Goal: Information Seeking & Learning: Learn about a topic

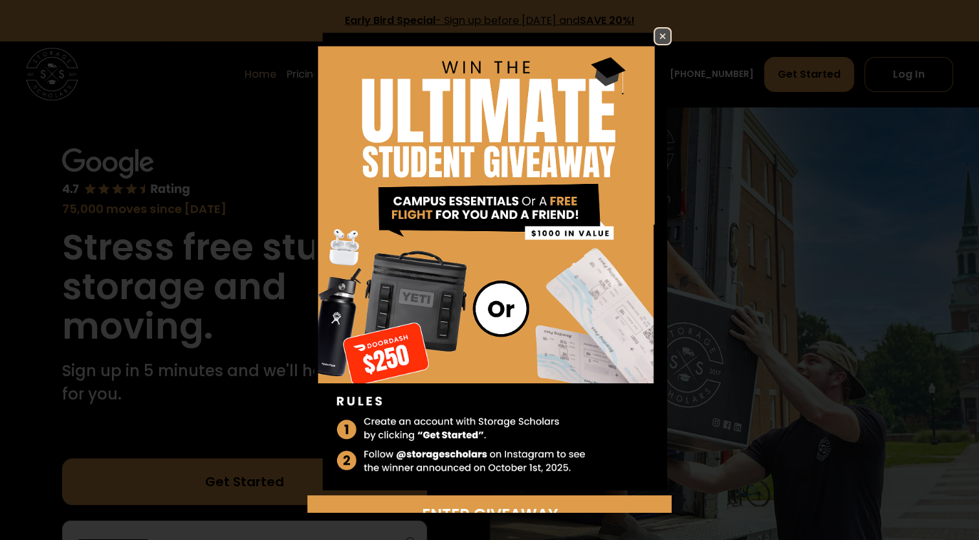
click at [604, 35] on img at bounding box center [663, 36] width 16 height 16
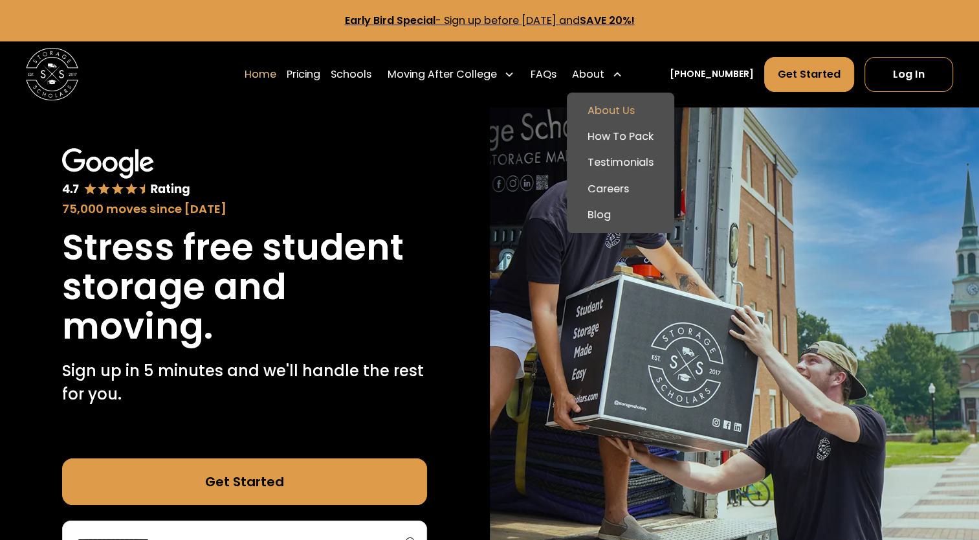
click at [604, 104] on link "About Us" at bounding box center [620, 111] width 97 height 26
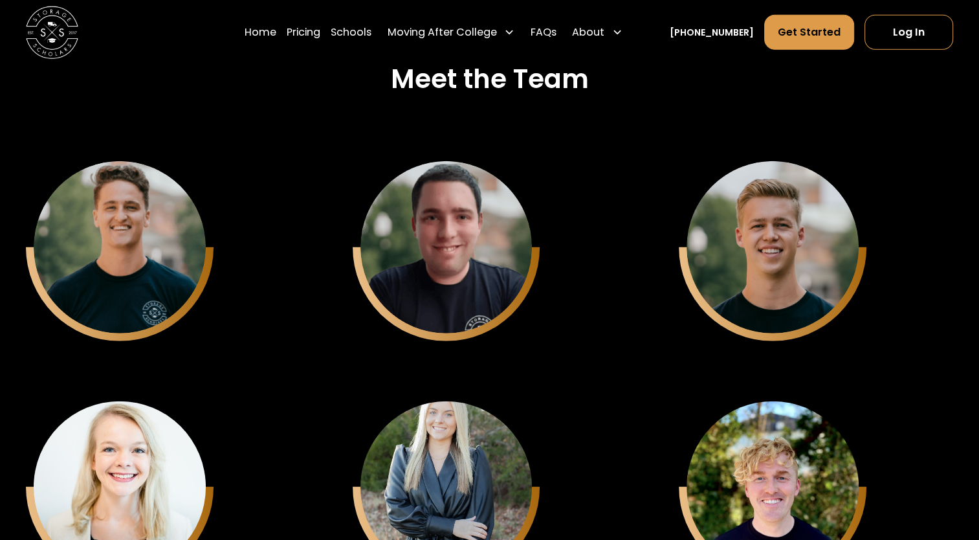
scroll to position [3364, 0]
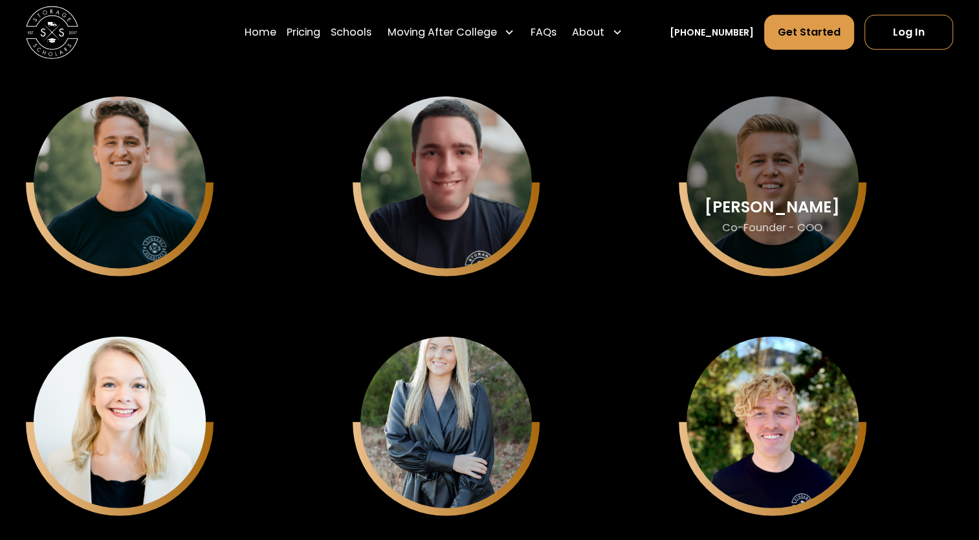
click at [778, 158] on div "[PERSON_NAME] Co-Founder - COO" at bounding box center [772, 182] width 172 height 172
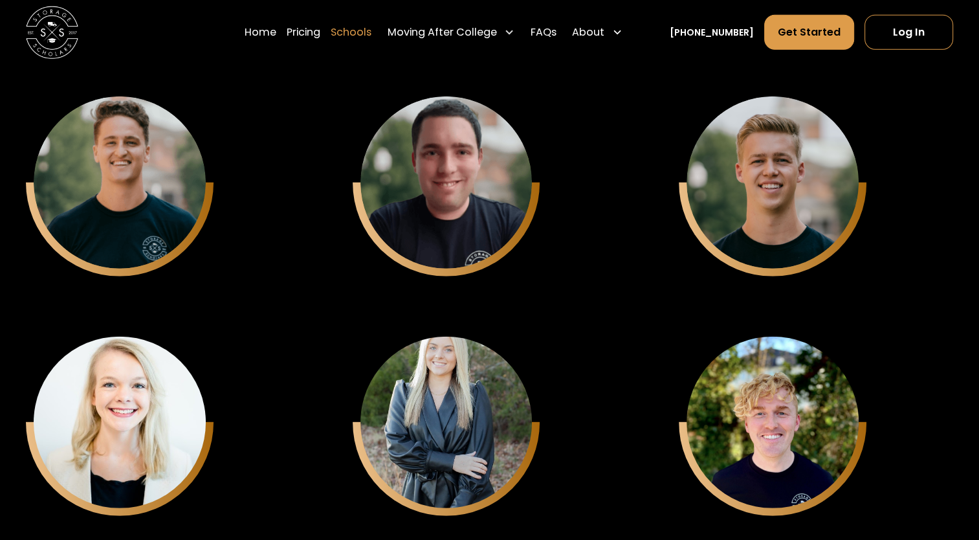
click at [371, 35] on link "Schools" at bounding box center [351, 32] width 41 height 36
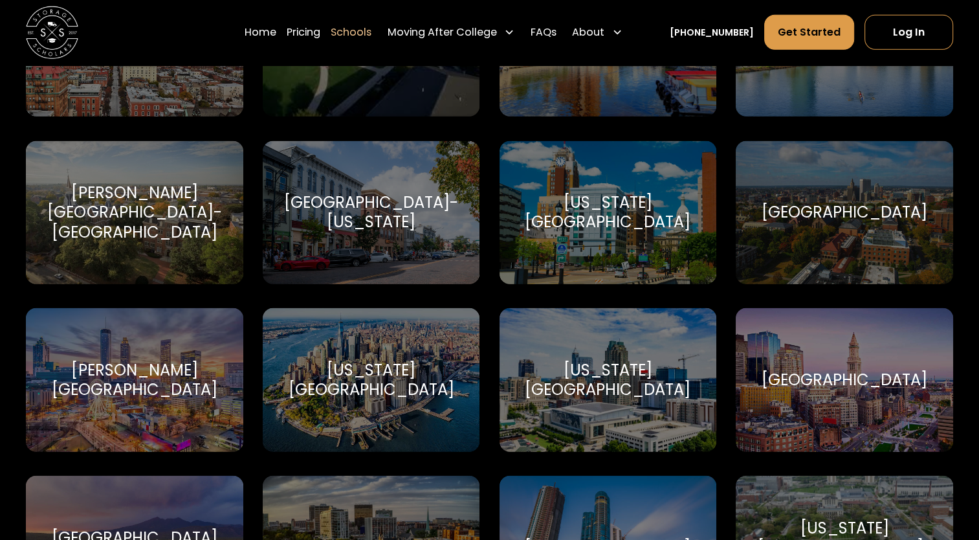
scroll to position [3558, 0]
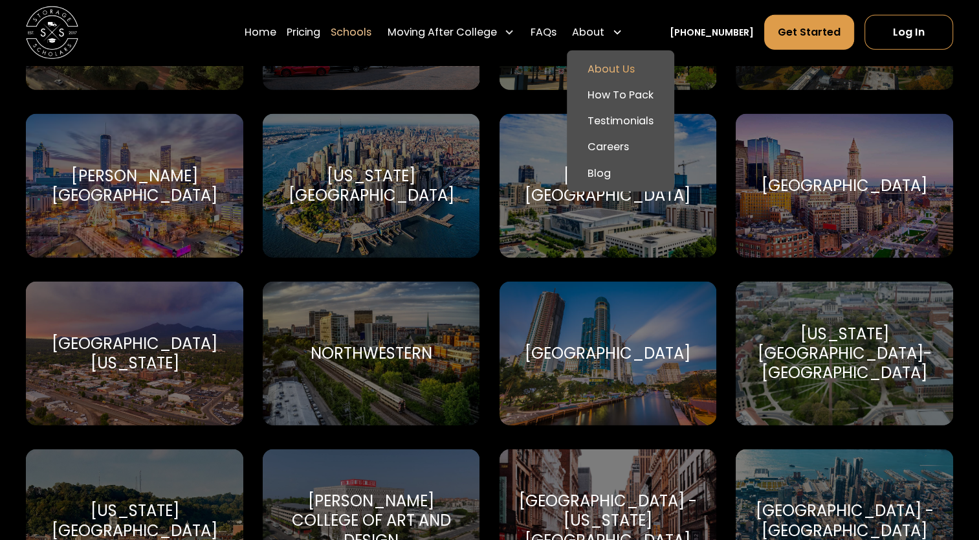
click at [616, 64] on link "About Us" at bounding box center [620, 69] width 97 height 26
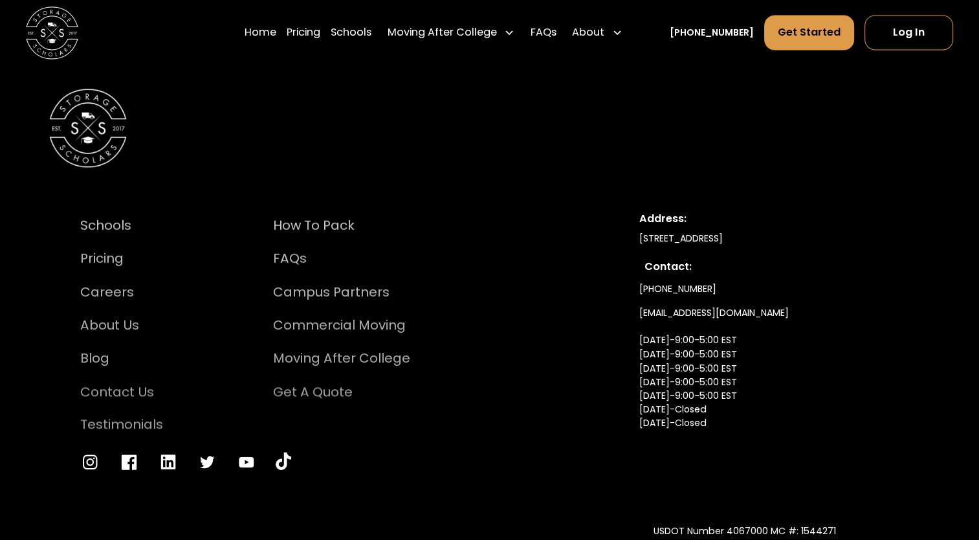
scroll to position [7070, 0]
